Goal: Information Seeking & Learning: Learn about a topic

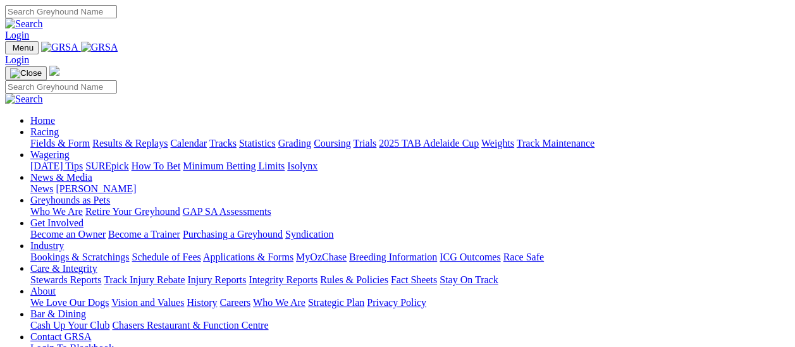
click at [58, 138] on link "Fields & Form" at bounding box center [59, 143] width 59 height 11
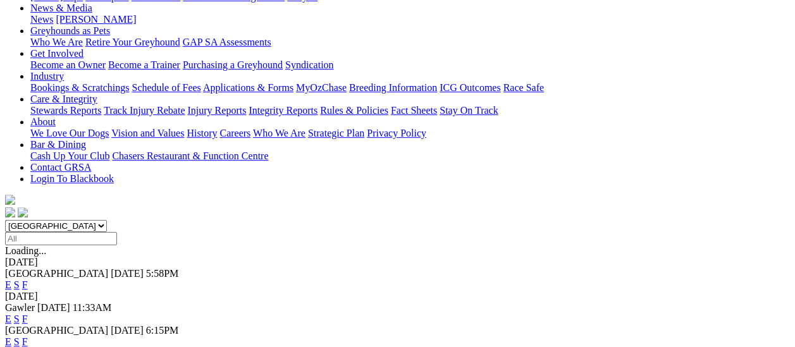
scroll to position [190, 0]
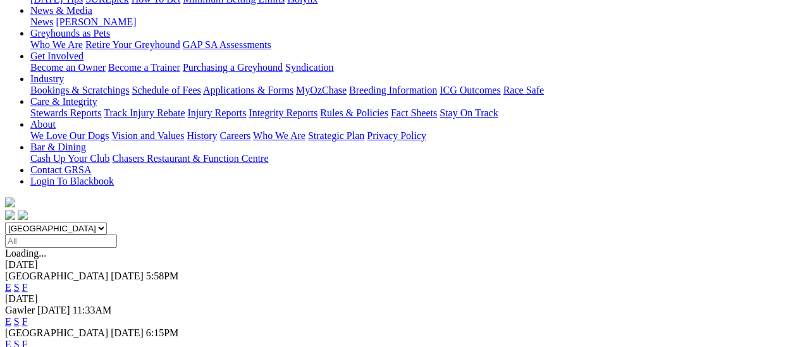
click at [28, 339] on link "F" at bounding box center [25, 344] width 6 height 11
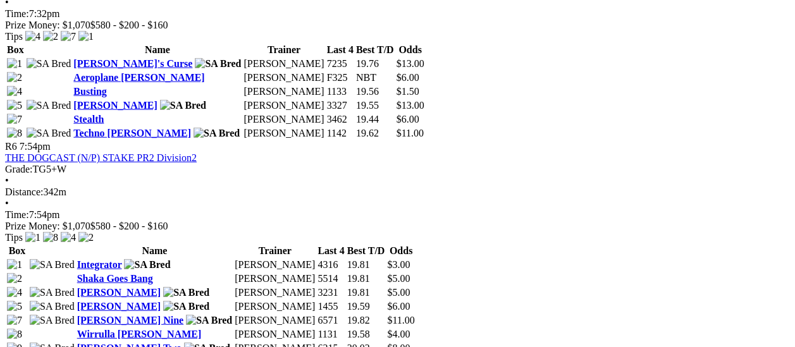
scroll to position [1519, 0]
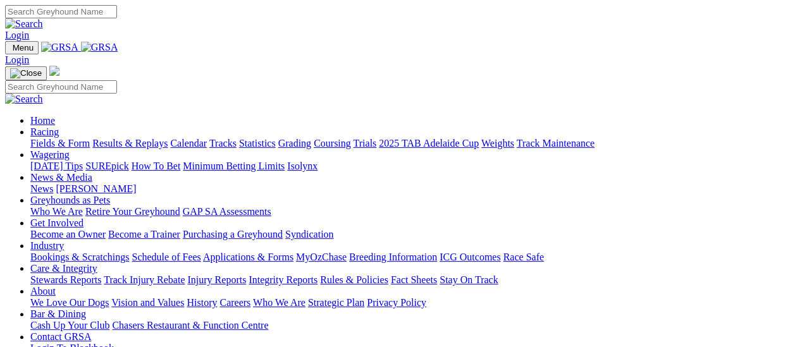
click at [70, 138] on link "Fields & Form" at bounding box center [59, 143] width 59 height 11
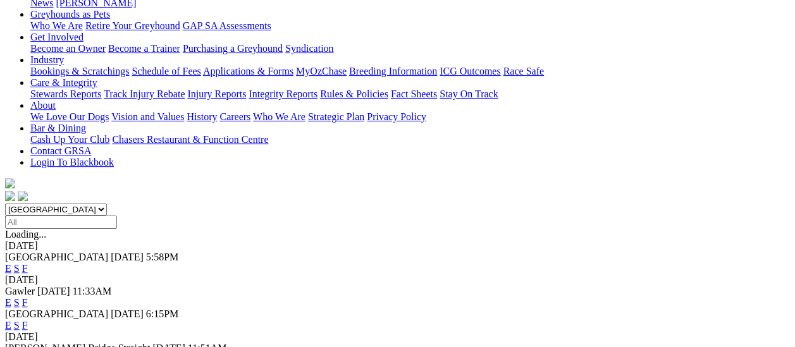
scroll to position [190, 0]
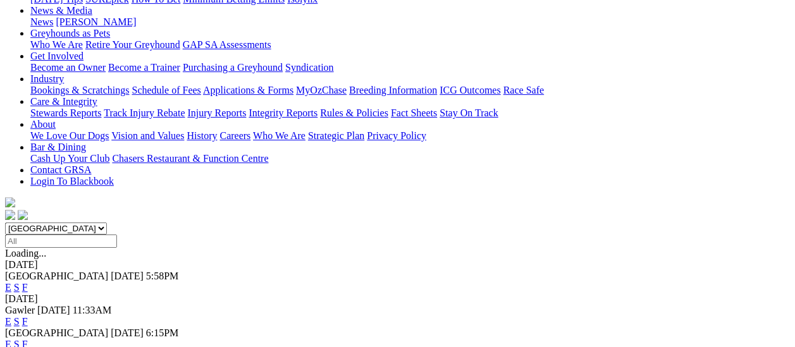
click at [28, 316] on link "F" at bounding box center [25, 321] width 6 height 11
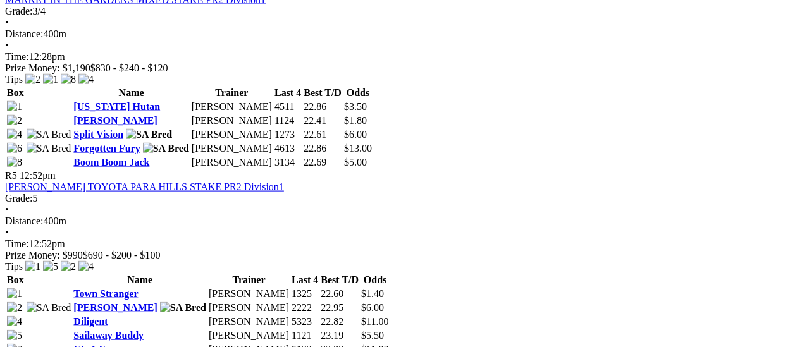
scroll to position [1202, 0]
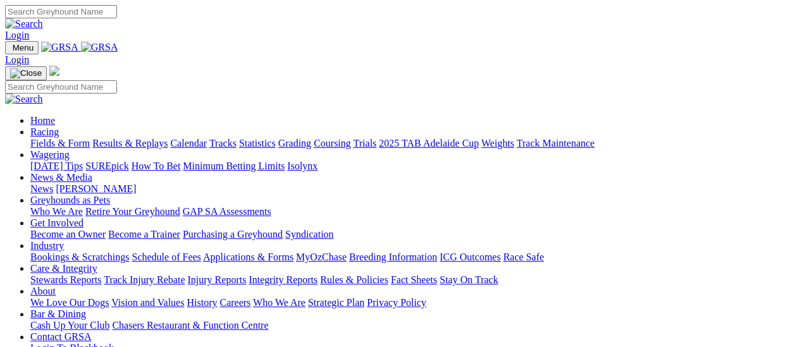
click at [70, 138] on link "Fields & Form" at bounding box center [59, 143] width 59 height 11
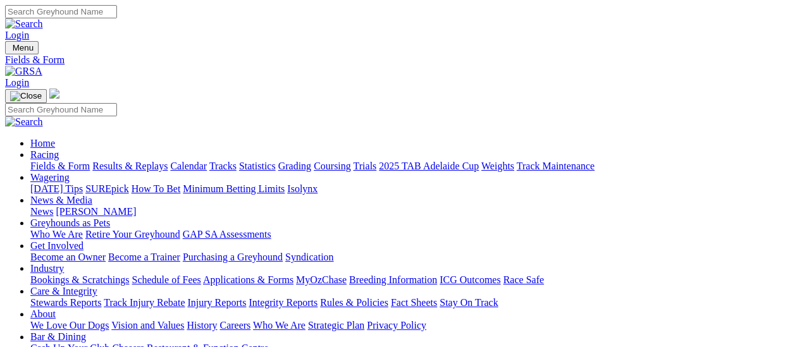
click at [100, 297] on link "Stewards Reports" at bounding box center [65, 302] width 71 height 11
click at [318, 297] on link "Integrity Reports" at bounding box center [283, 302] width 69 height 11
click at [136, 206] on link "[PERSON_NAME]" at bounding box center [96, 211] width 80 height 11
